Goal: Transaction & Acquisition: Purchase product/service

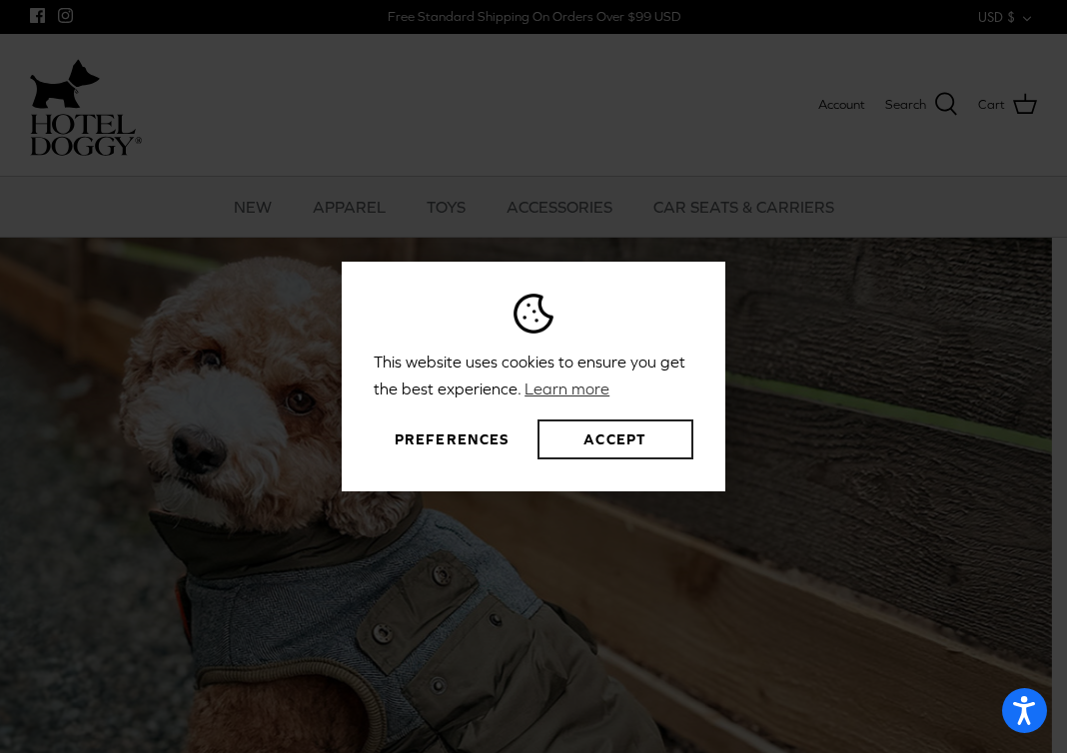
click at [573, 438] on button "Accept" at bounding box center [616, 440] width 156 height 40
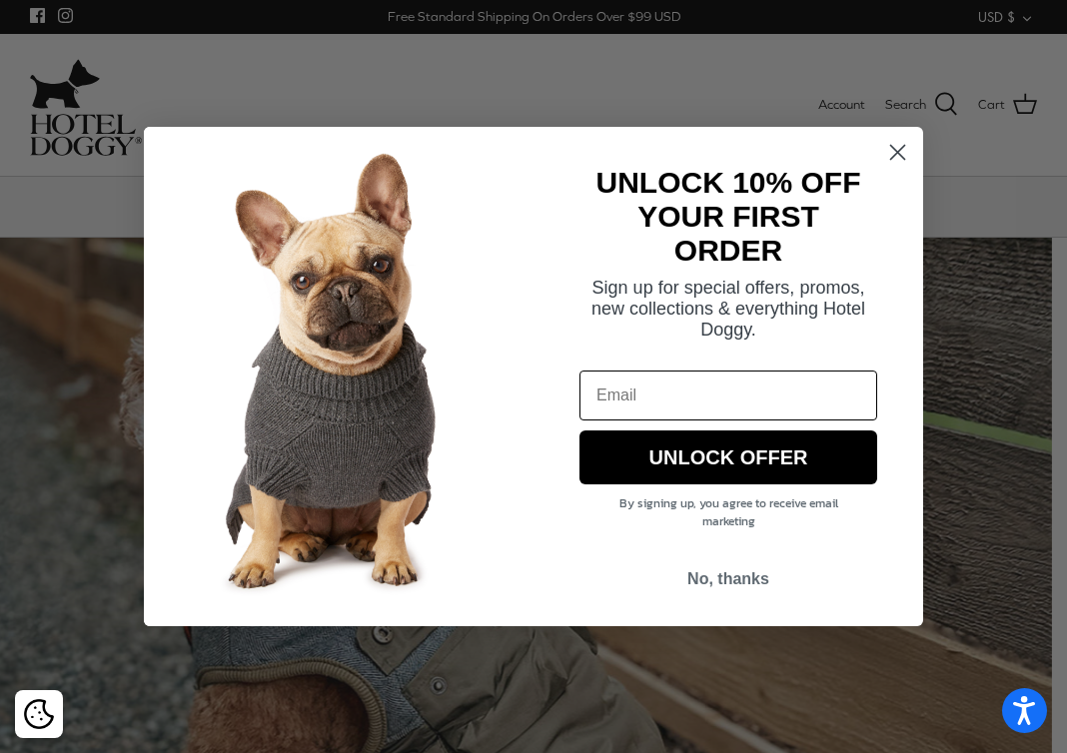
click at [897, 150] on circle "Close dialog" at bounding box center [897, 152] width 33 height 33
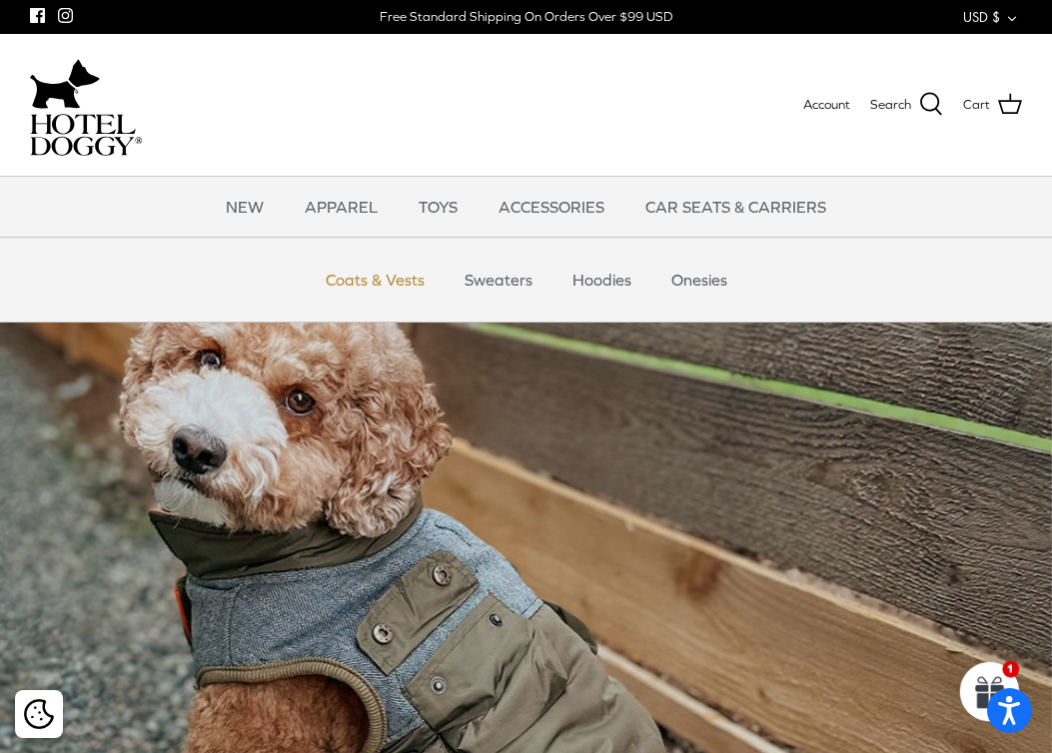
click at [361, 279] on link "Coats & Vests" at bounding box center [375, 280] width 135 height 60
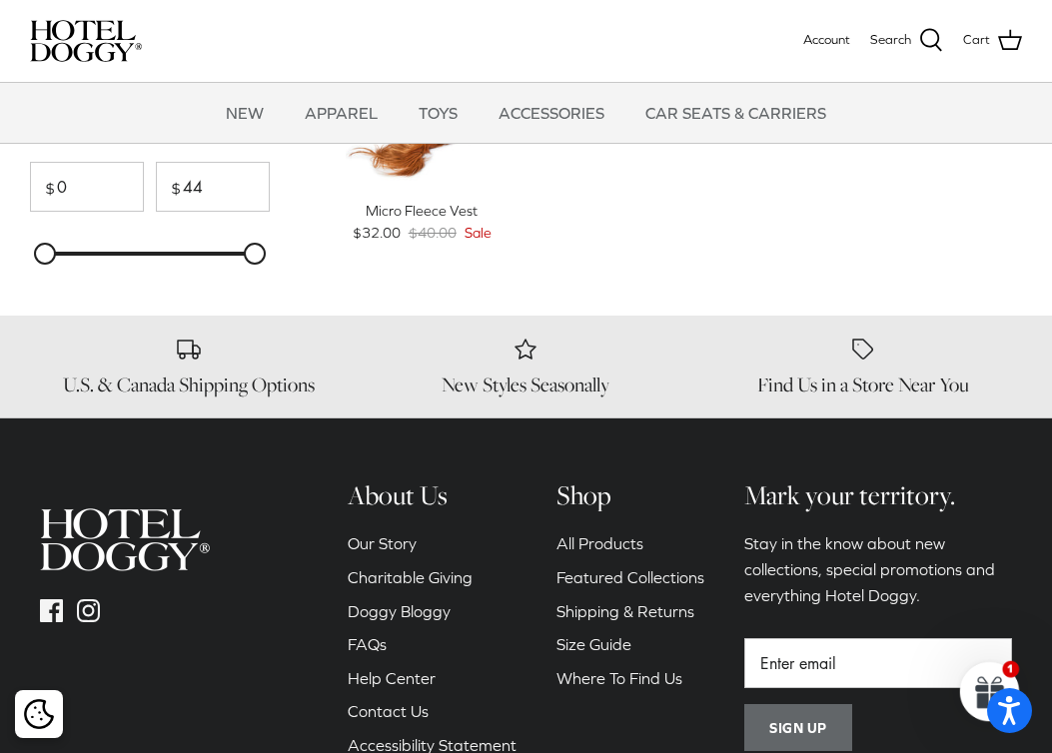
scroll to position [1716, 0]
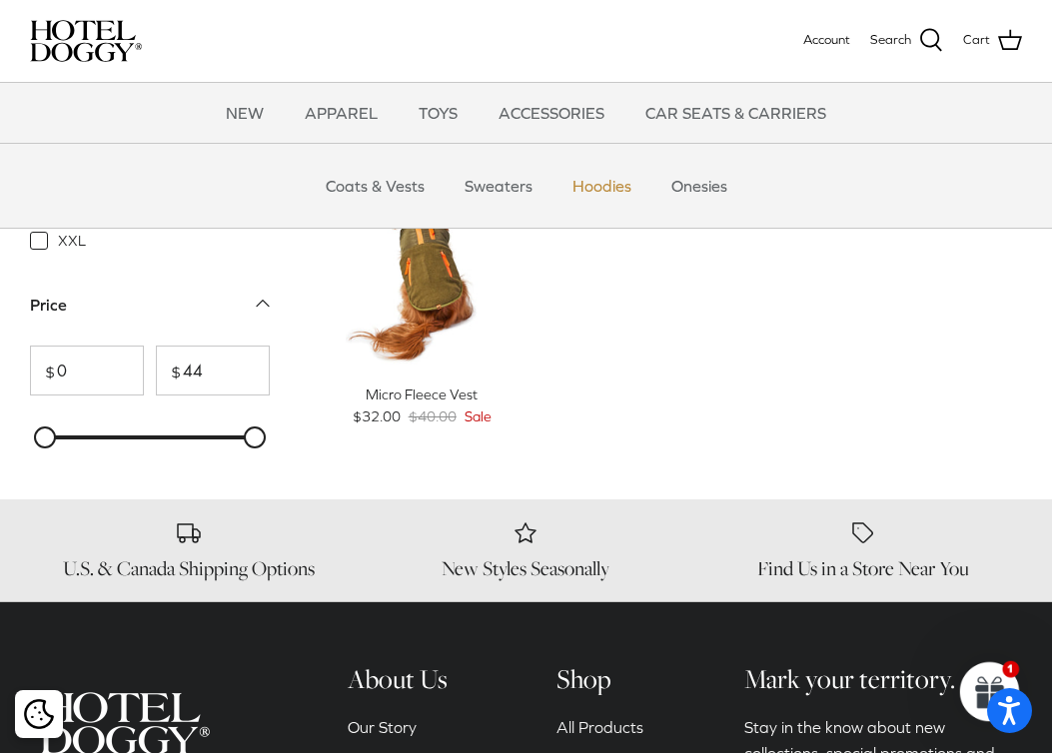
click at [605, 188] on link "Hoodies" at bounding box center [602, 186] width 95 height 60
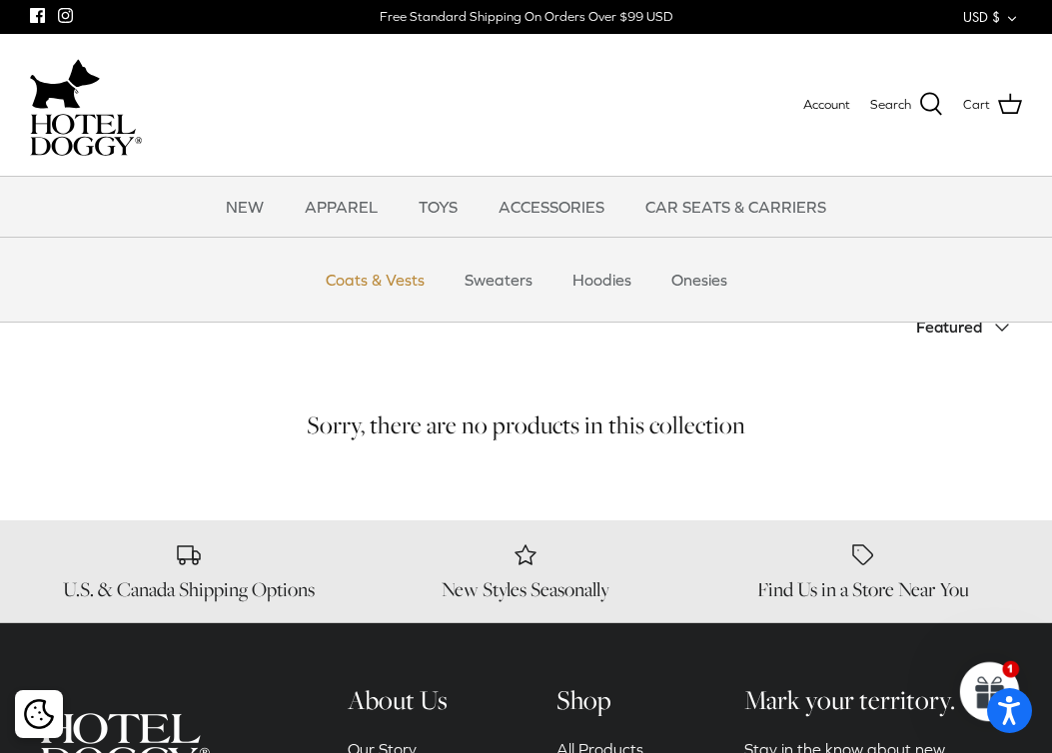
click at [388, 282] on link "Coats & Vests" at bounding box center [375, 280] width 135 height 60
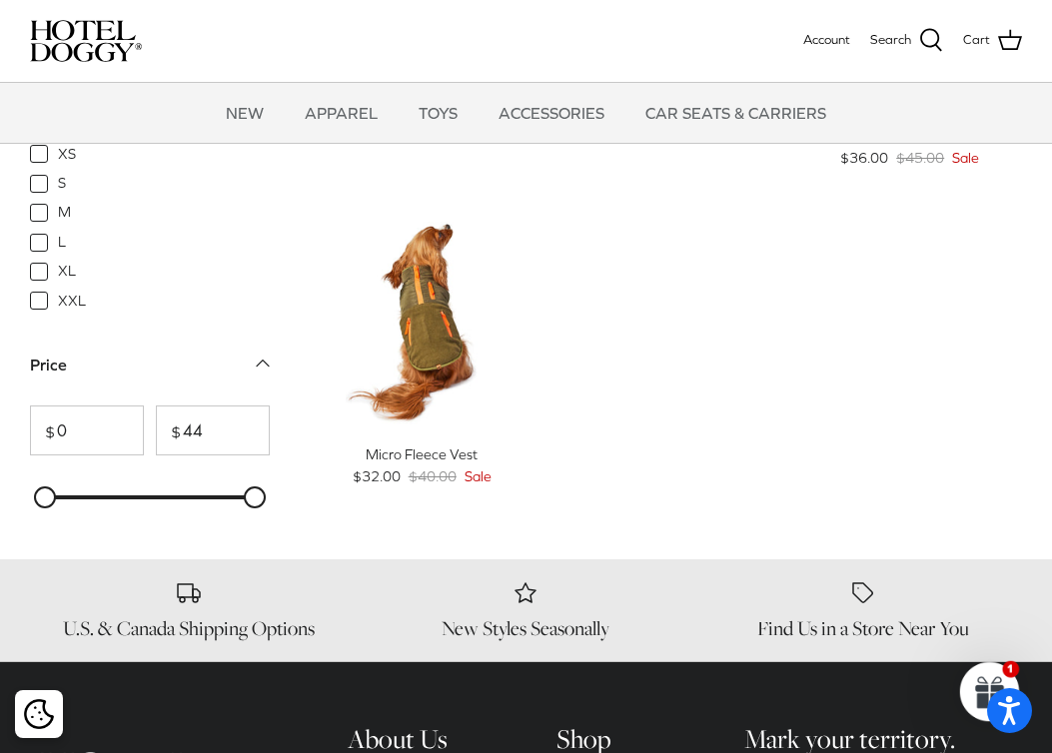
scroll to position [1512, 0]
